Goal: Information Seeking & Learning: Learn about a topic

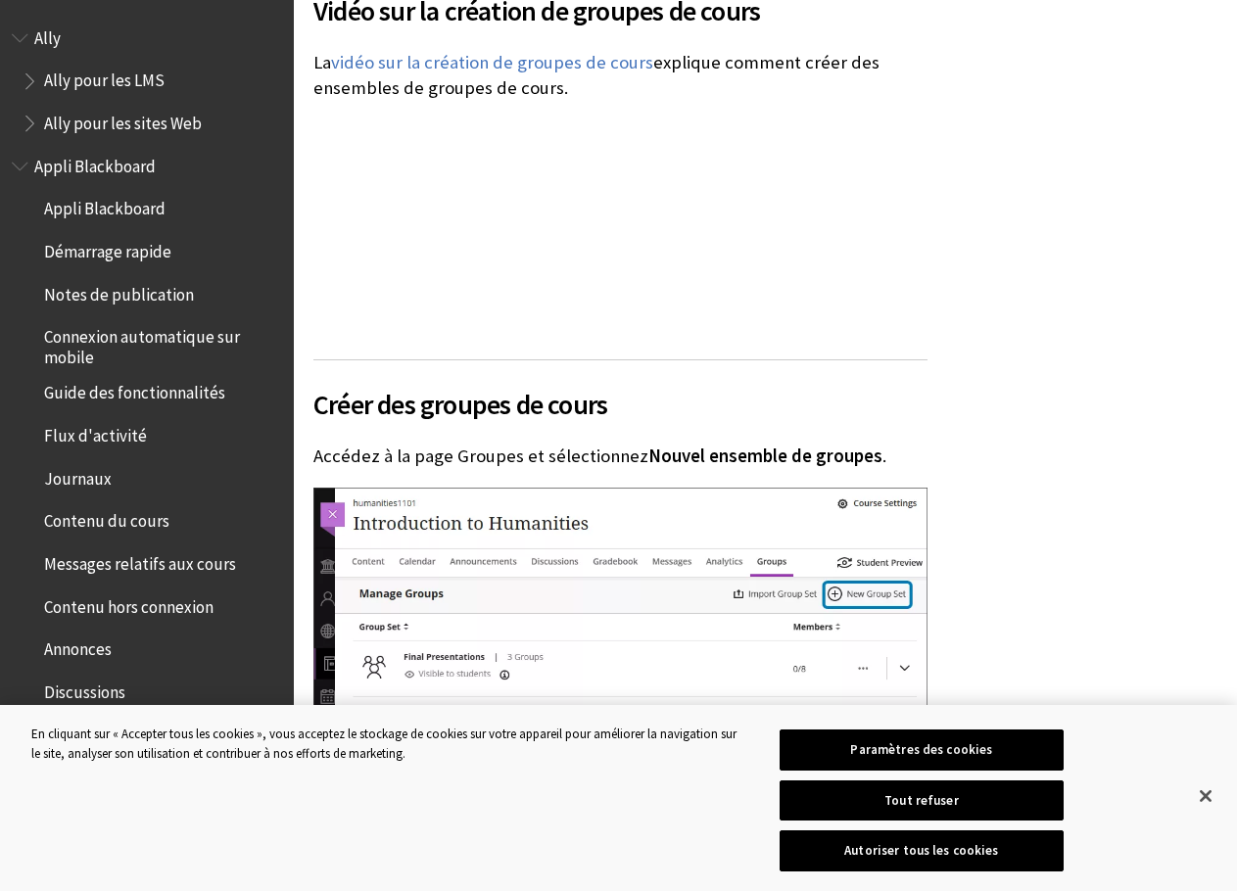
scroll to position [3330, 0]
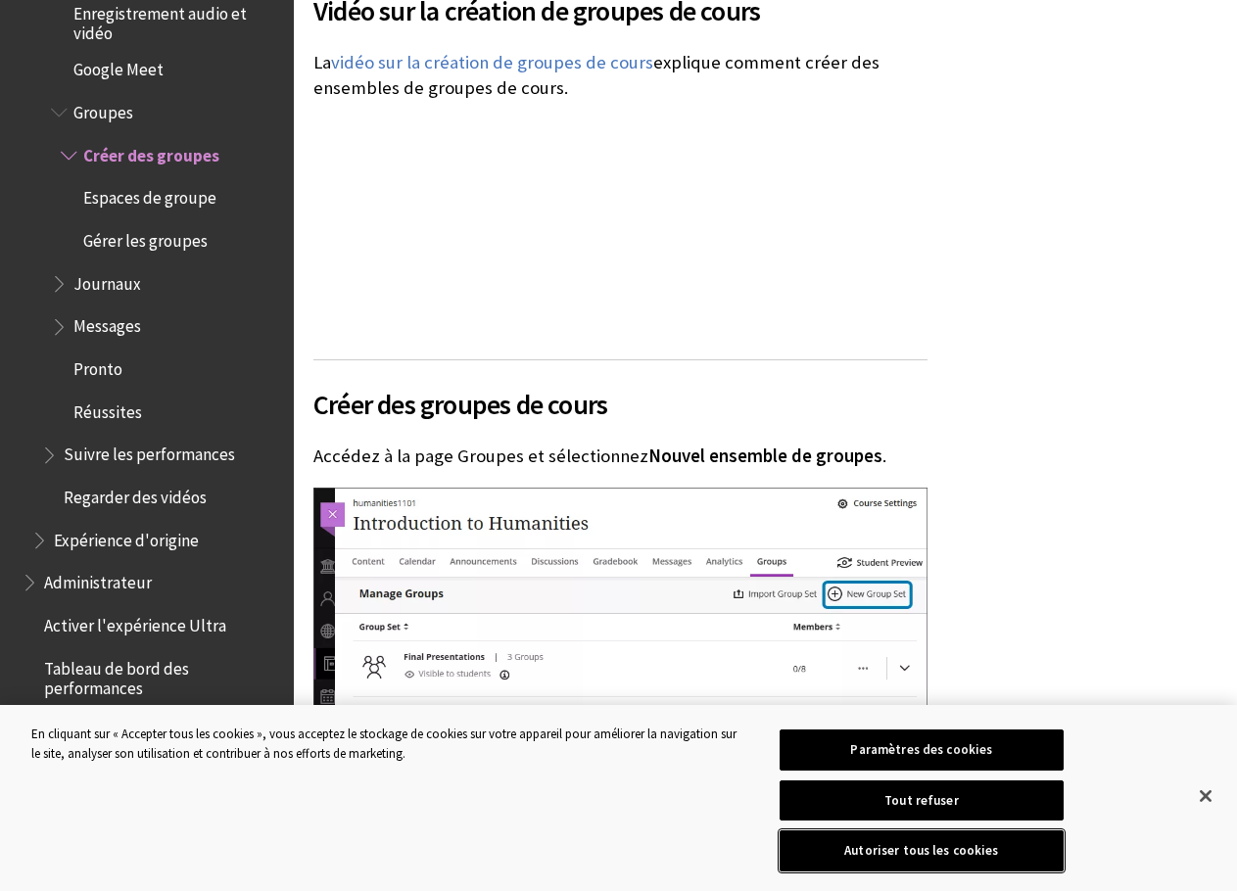
click at [913, 855] on button "Autoriser tous les cookies" at bounding box center [922, 851] width 285 height 41
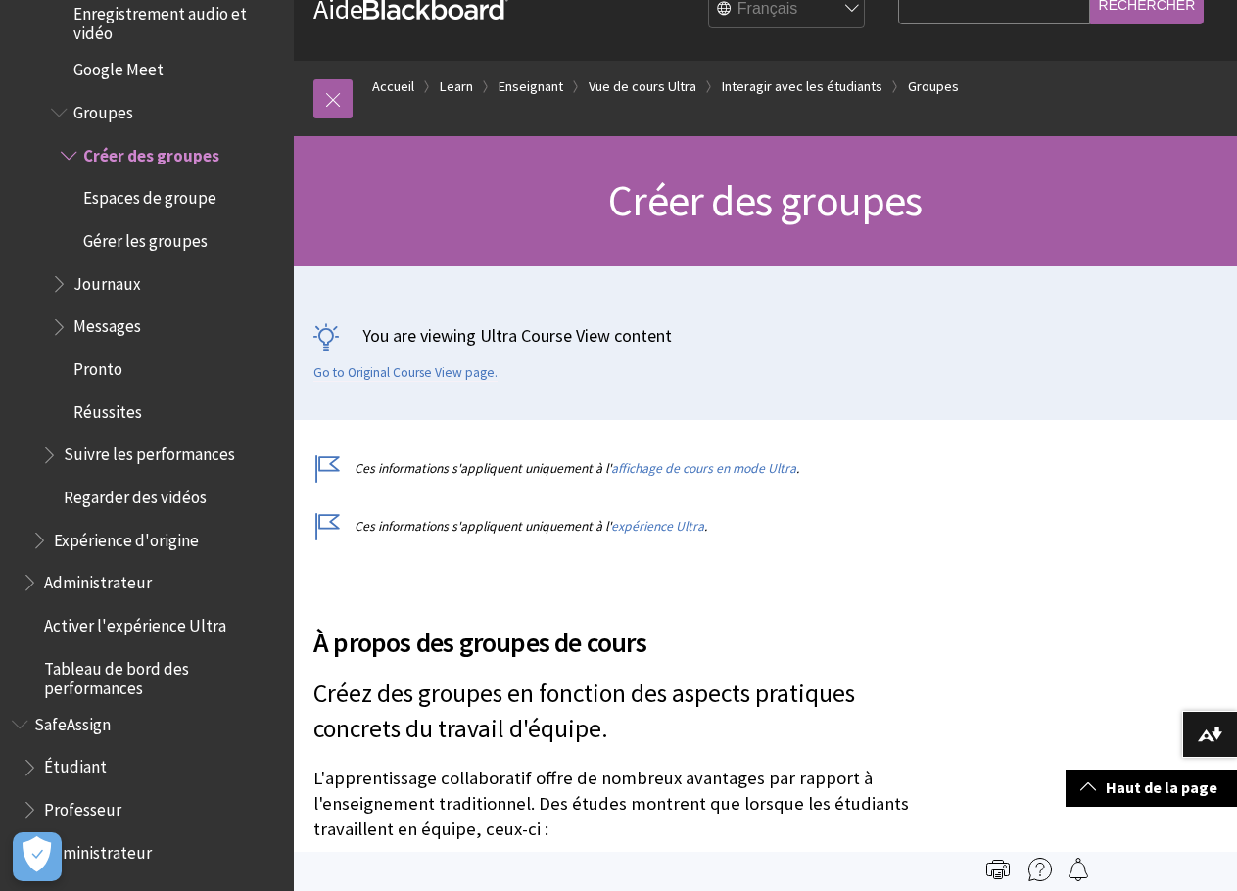
scroll to position [0, 0]
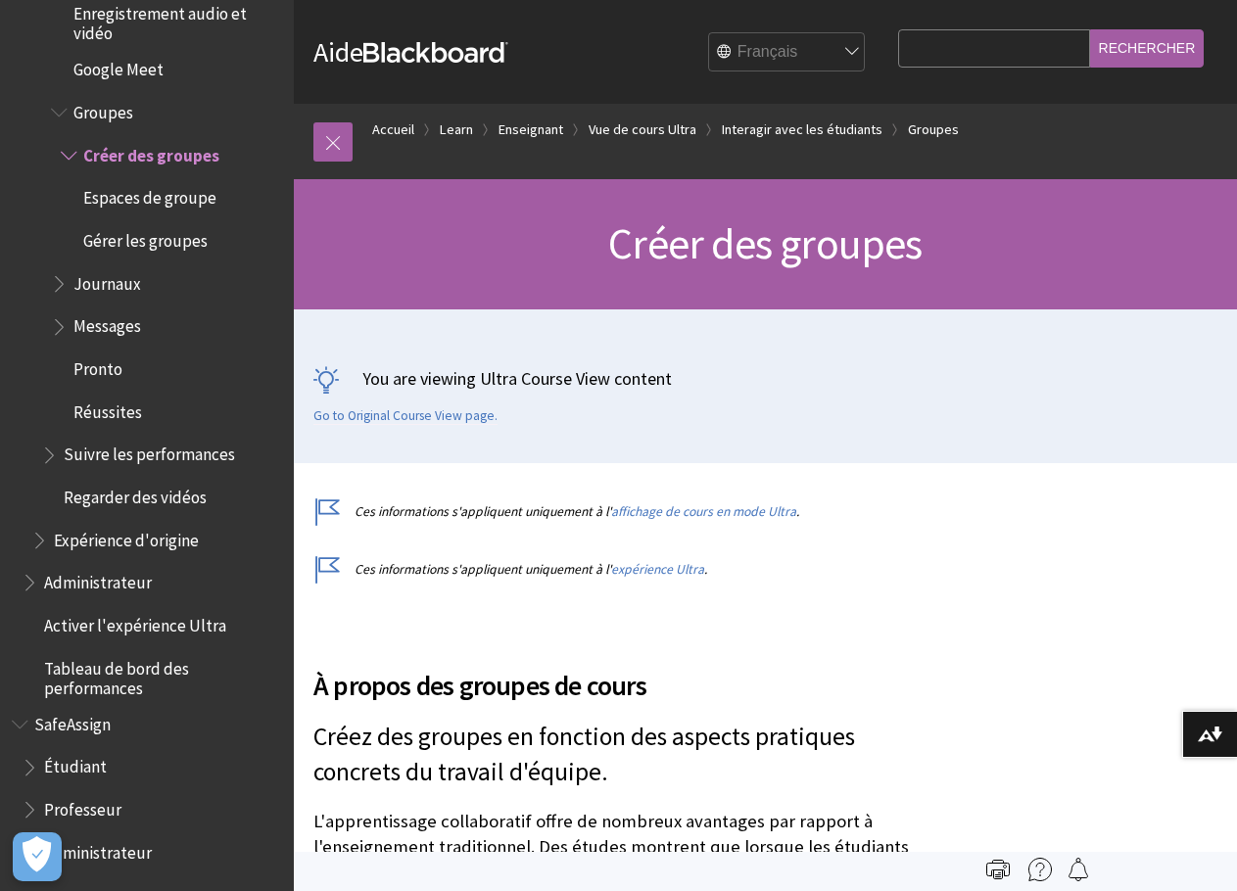
click at [851, 51] on select "English عربية Català Cymraeg Deutsch Español Suomi Français עברית Italiano 日本語 …" at bounding box center [787, 52] width 157 height 39
click at [160, 495] on span "Regarder des vidéos" at bounding box center [135, 494] width 143 height 26
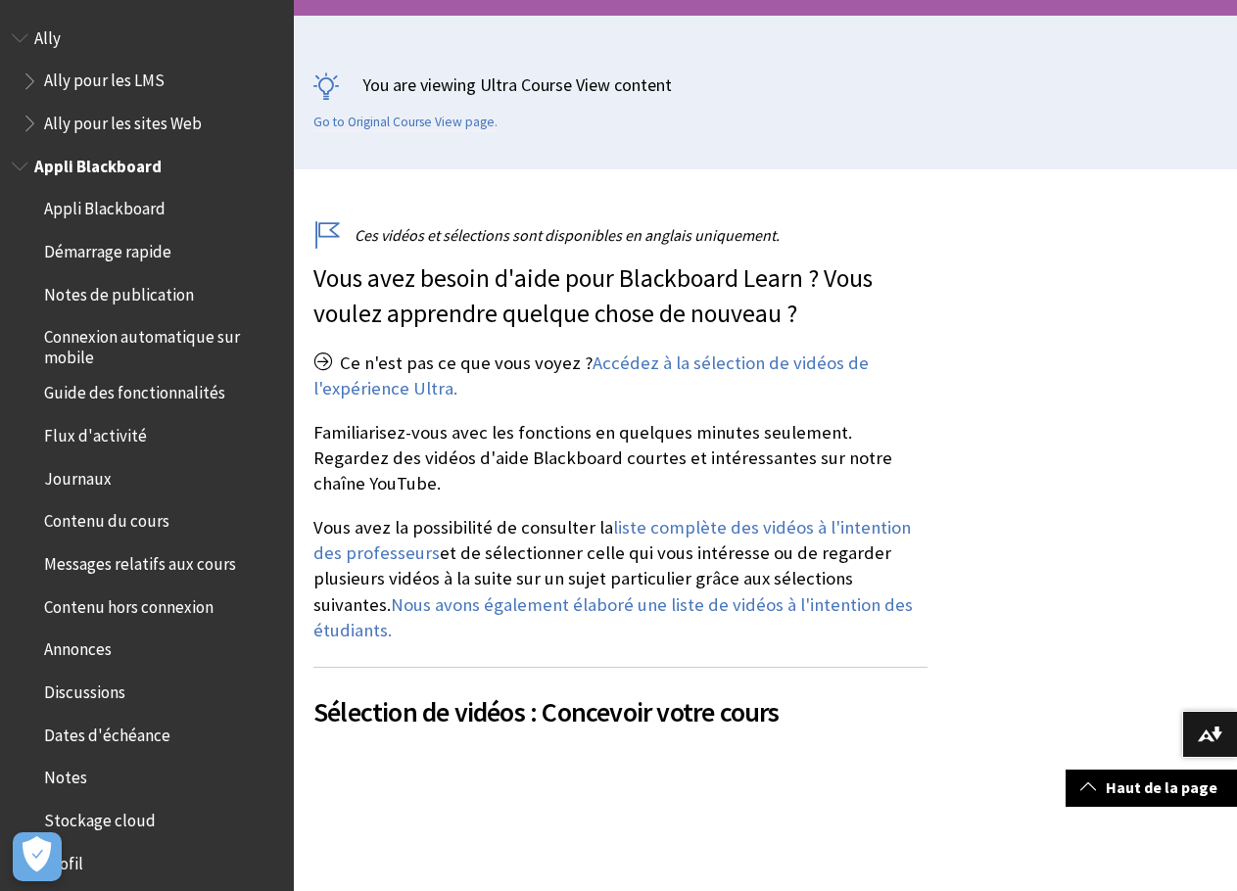
click at [102, 174] on span "Appli Blackboard" at bounding box center [97, 163] width 127 height 26
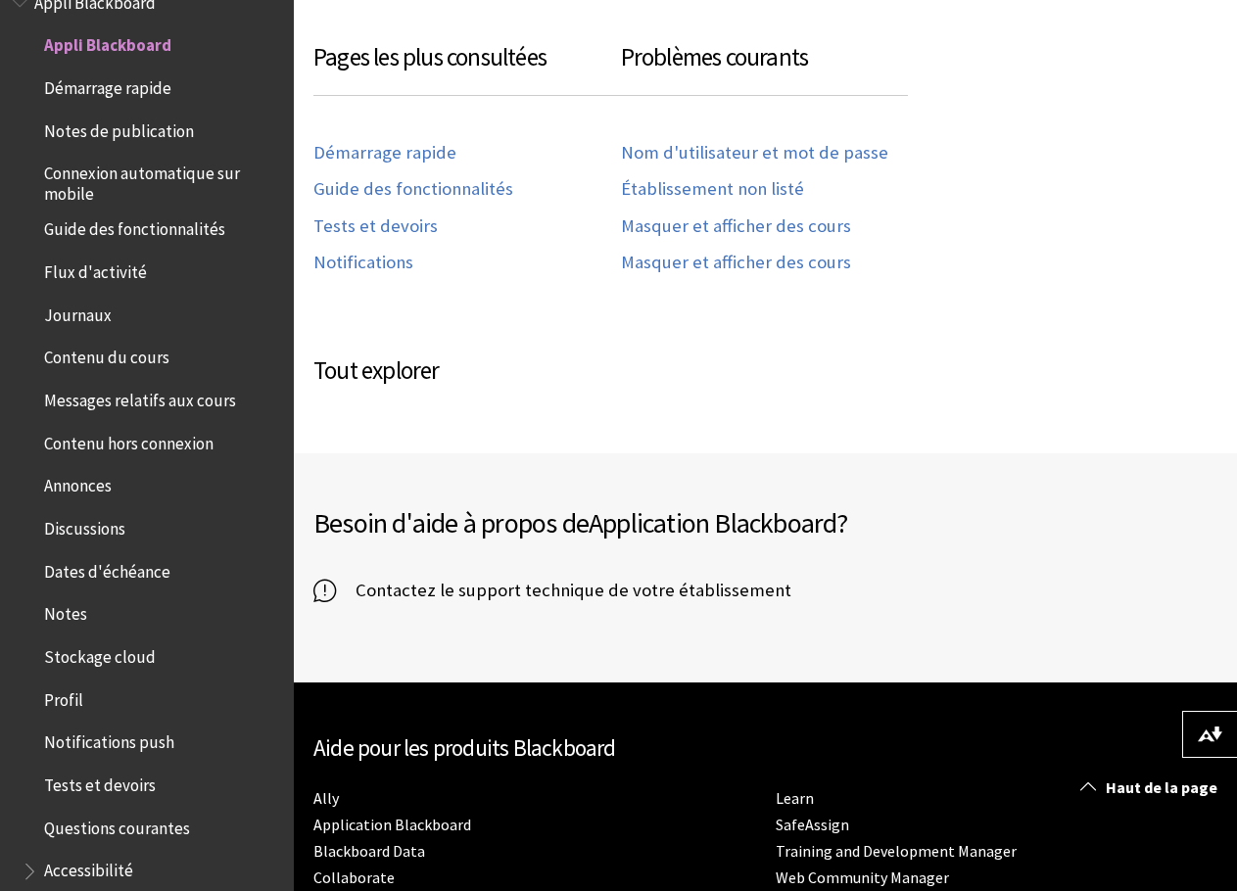
scroll to position [1077, 0]
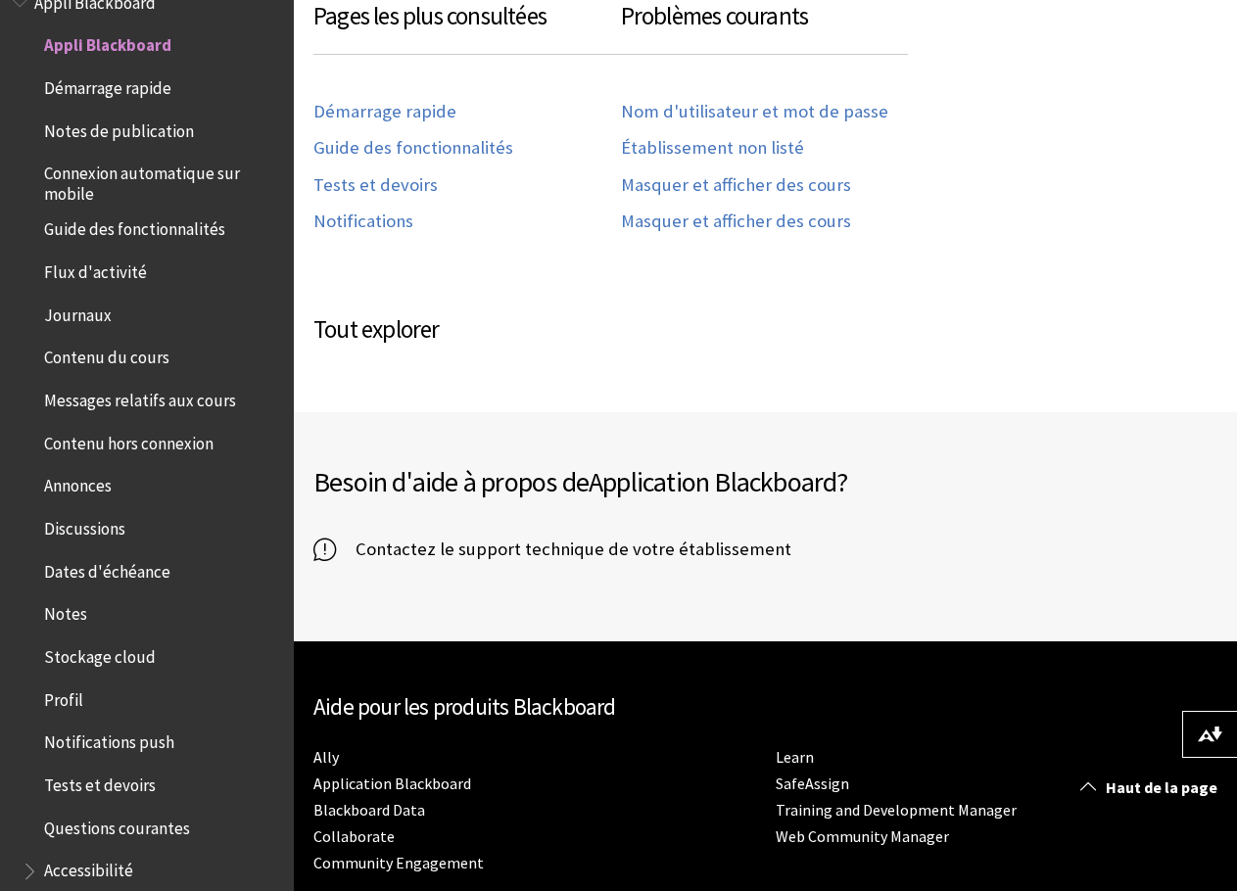
click at [88, 357] on span "Contenu du cours" at bounding box center [106, 355] width 125 height 26
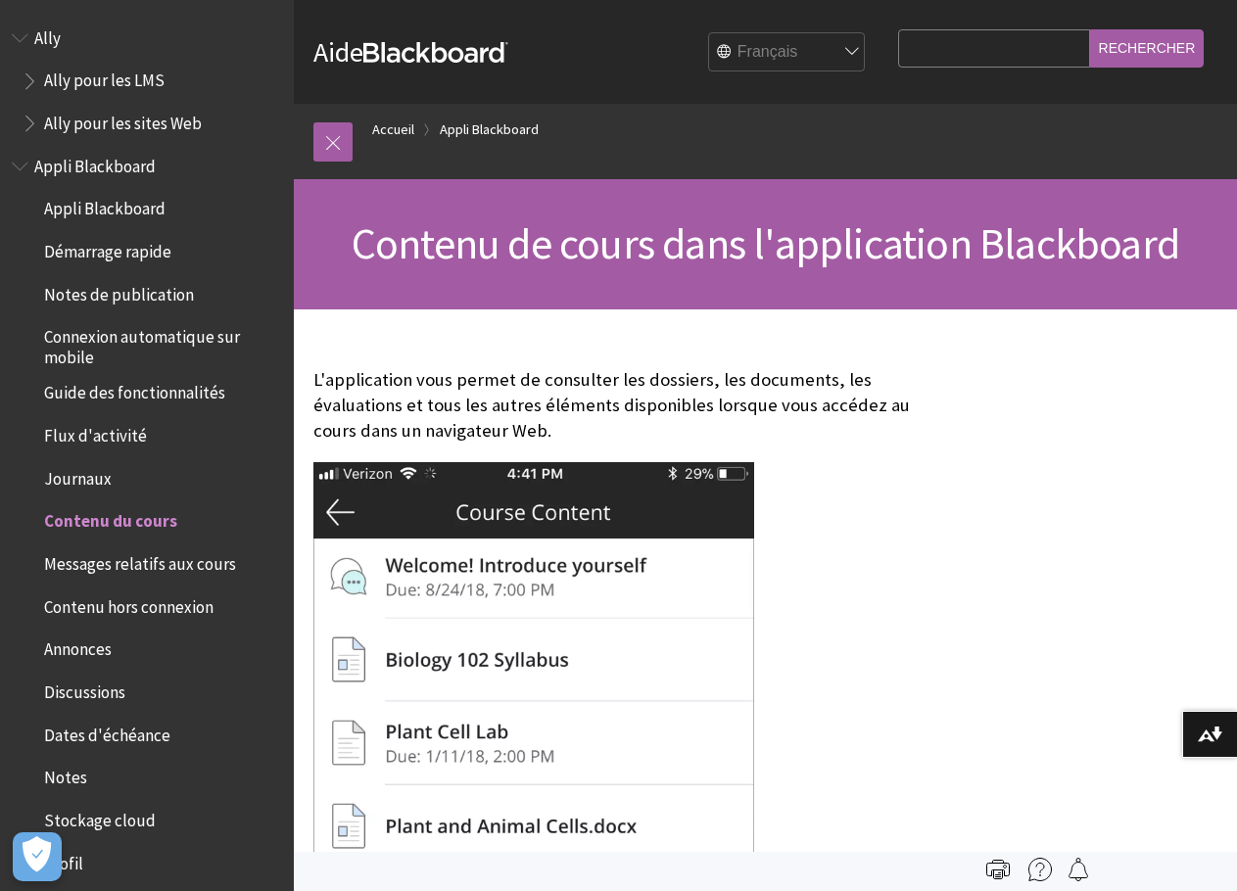
scroll to position [476, 0]
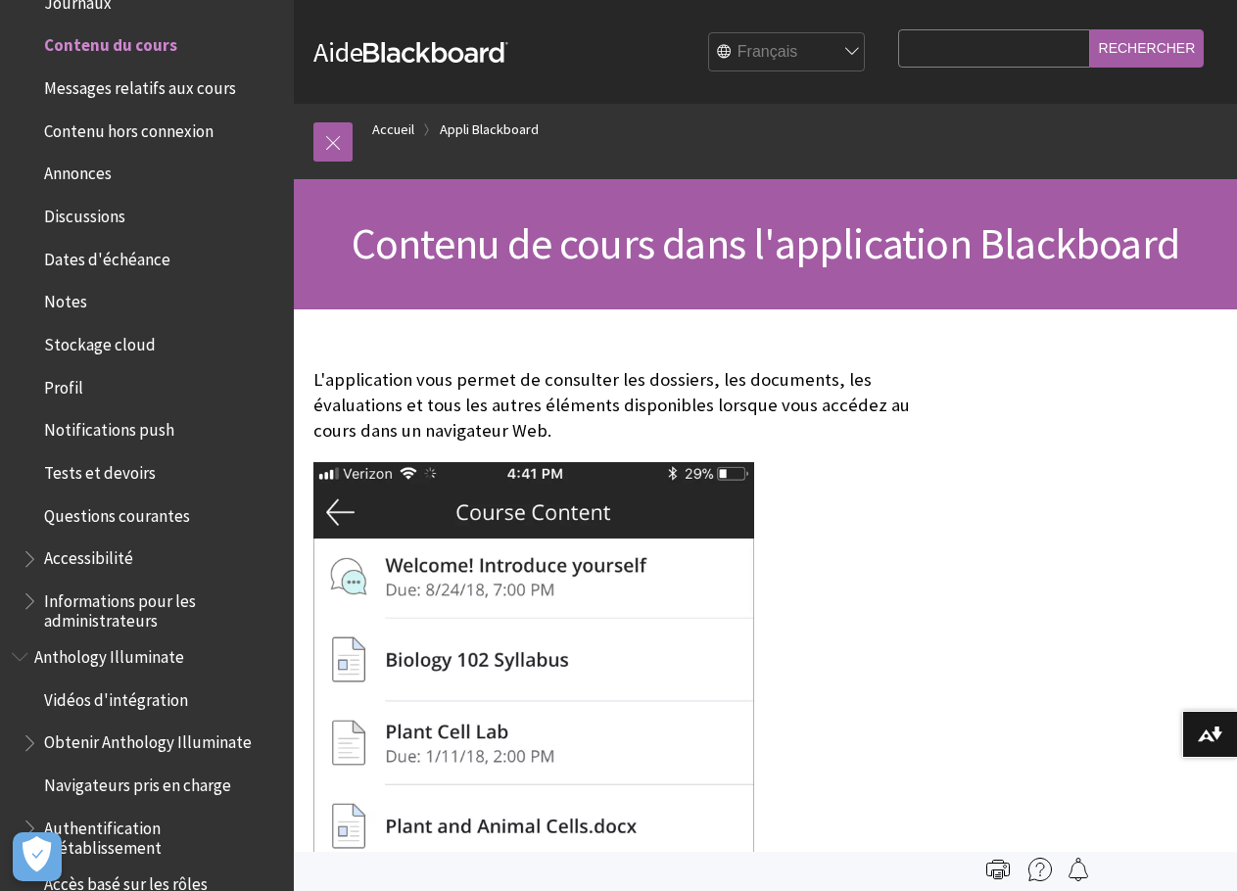
click at [117, 479] on span "Tests et devoirs" at bounding box center [100, 469] width 112 height 26
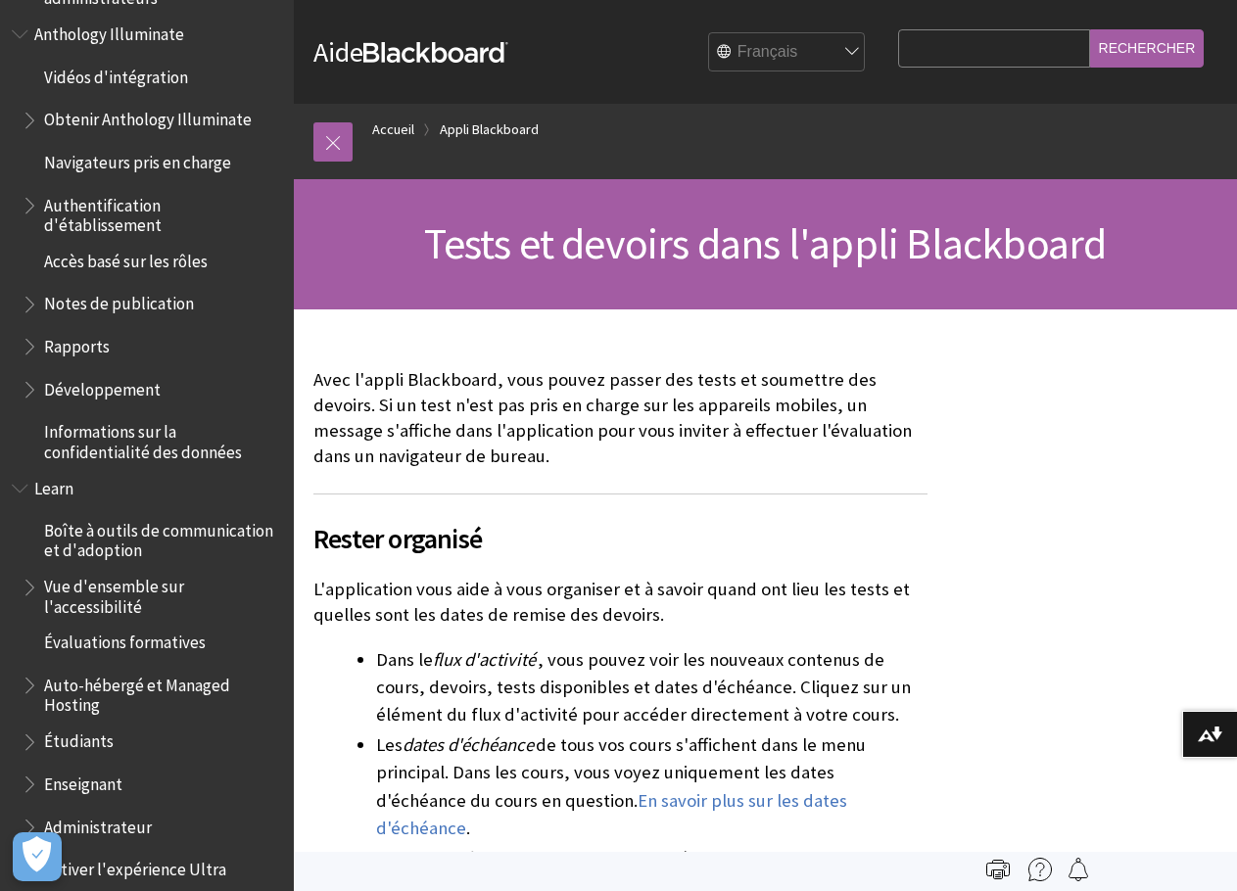
scroll to position [1197, 0]
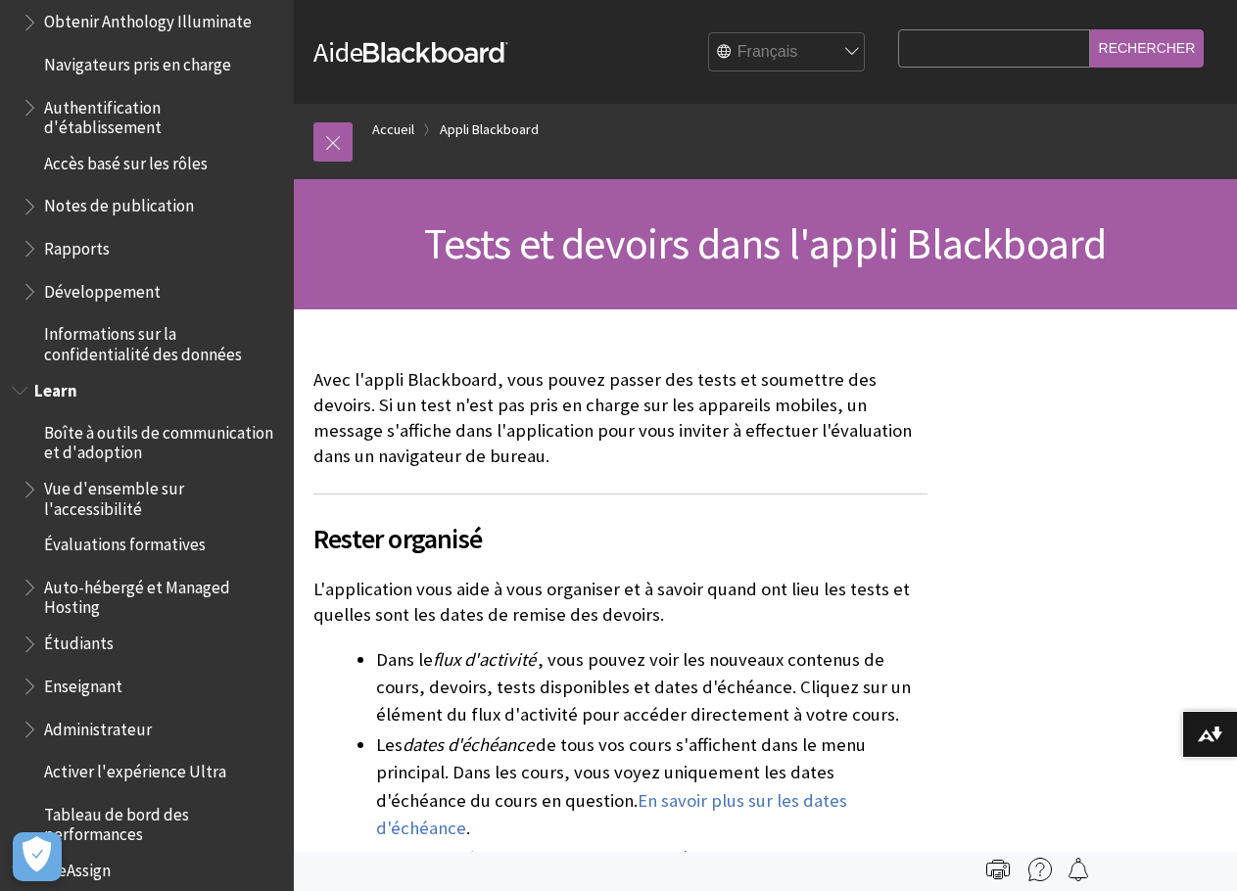
click at [162, 545] on span "Évaluations formatives" at bounding box center [125, 542] width 162 height 26
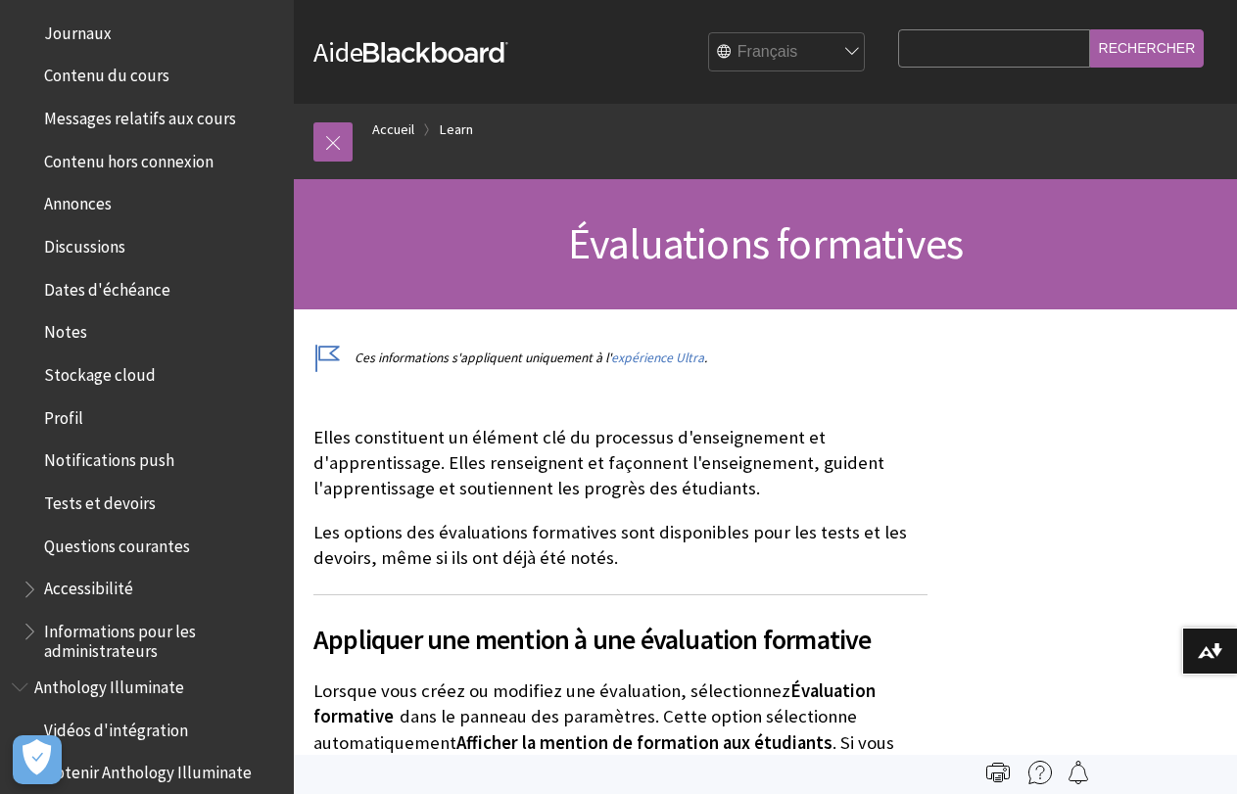
scroll to position [362, 0]
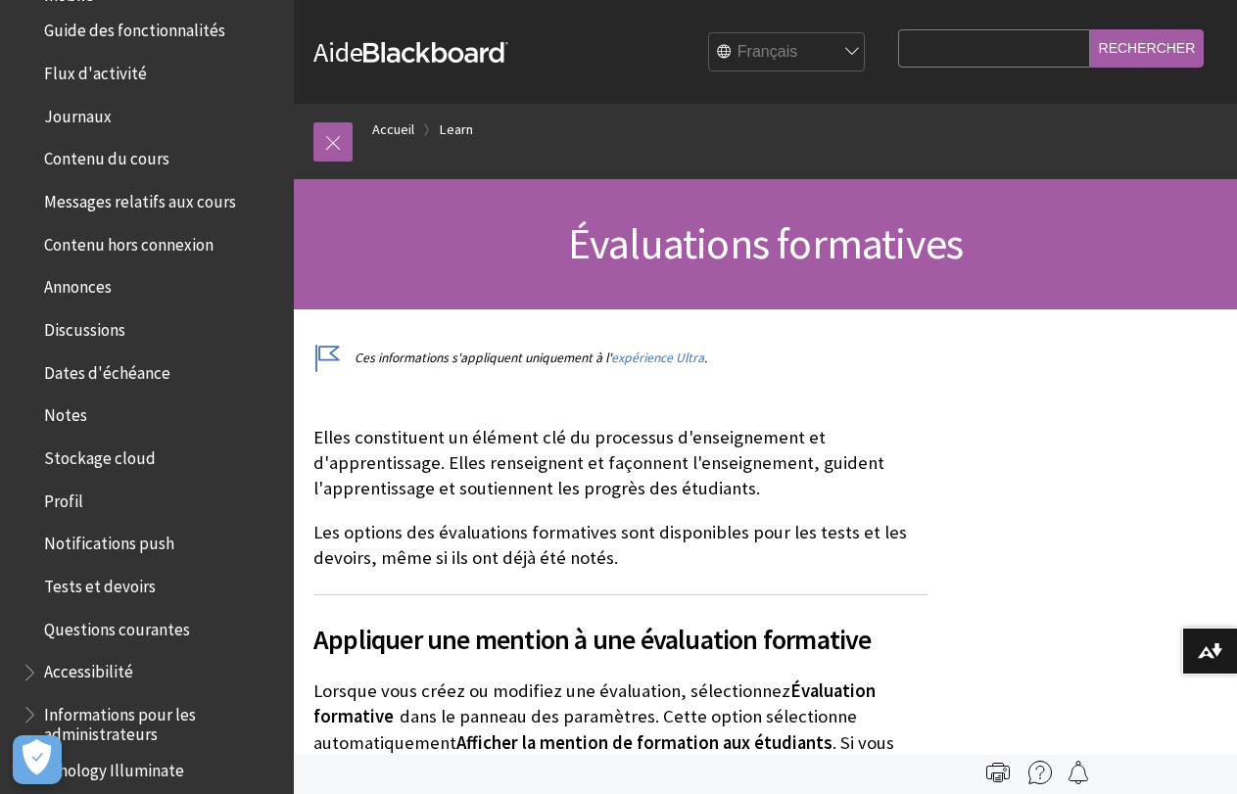
click at [144, 158] on span "Contenu du cours" at bounding box center [106, 156] width 125 height 26
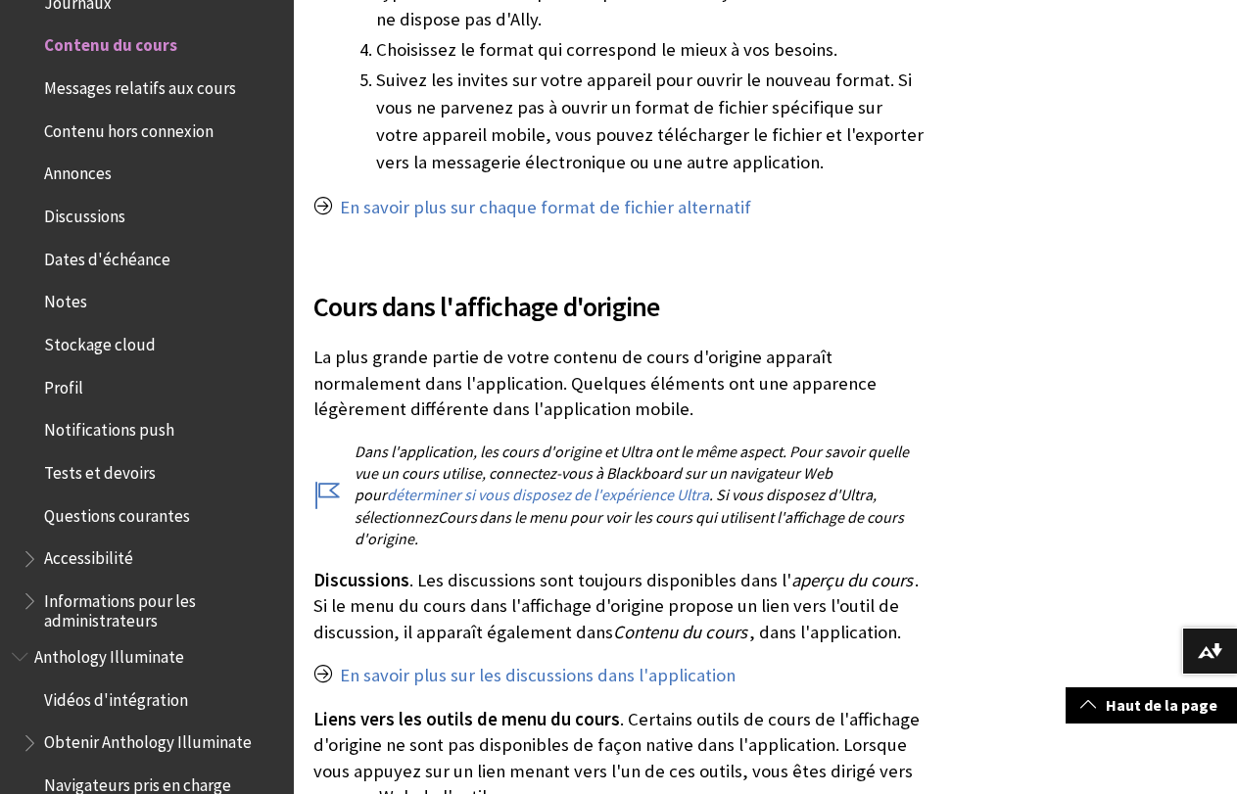
scroll to position [3036, 0]
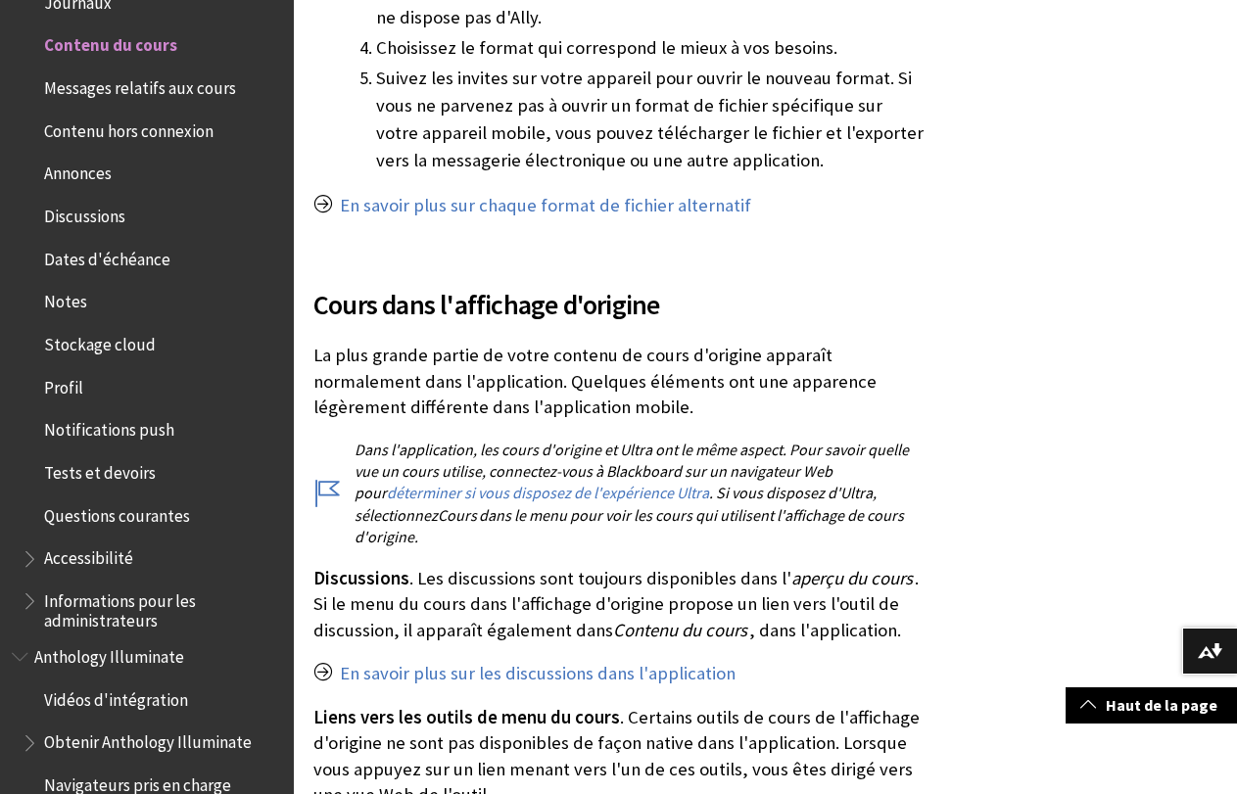
click at [622, 483] on link "déterminer si vous disposez de l'expérience Ultra" at bounding box center [548, 493] width 322 height 21
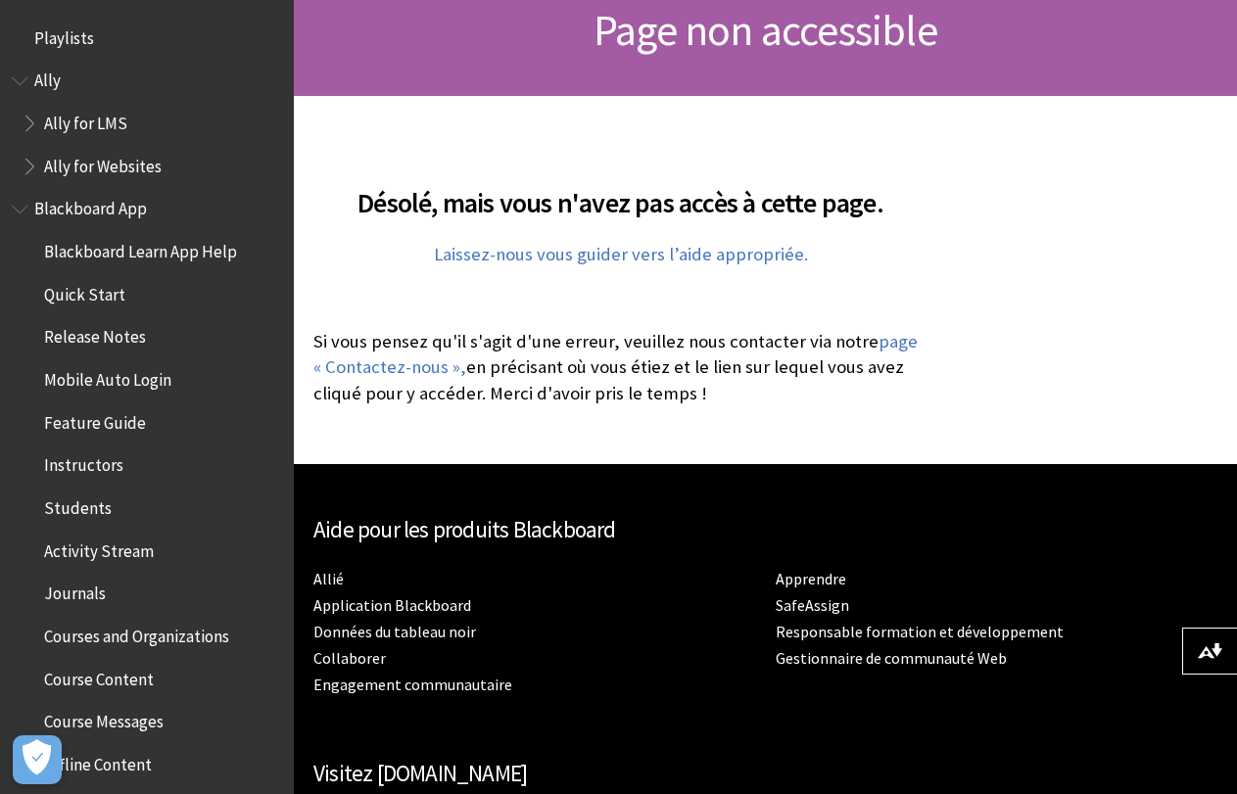
scroll to position [392, 0]
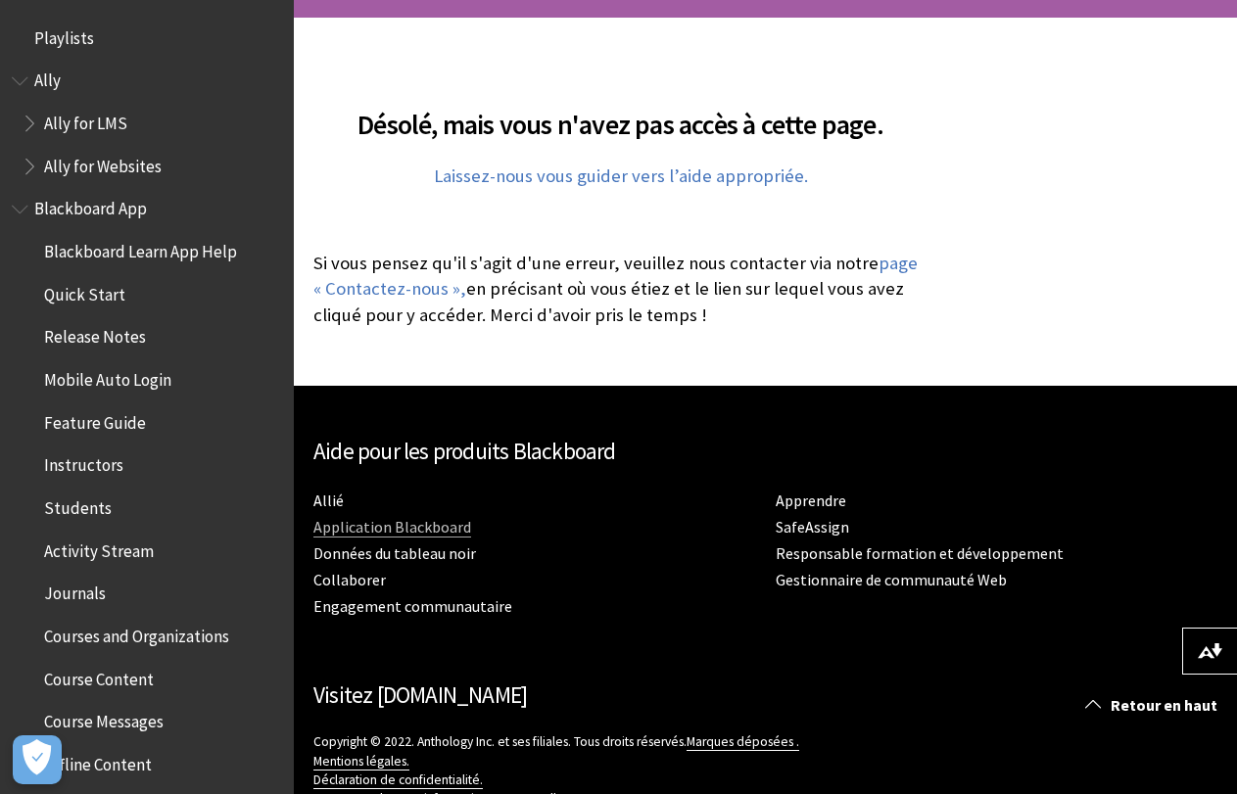
click at [426, 525] on font "Application Blackboard" at bounding box center [392, 527] width 158 height 20
